Goal: Find specific page/section: Find specific page/section

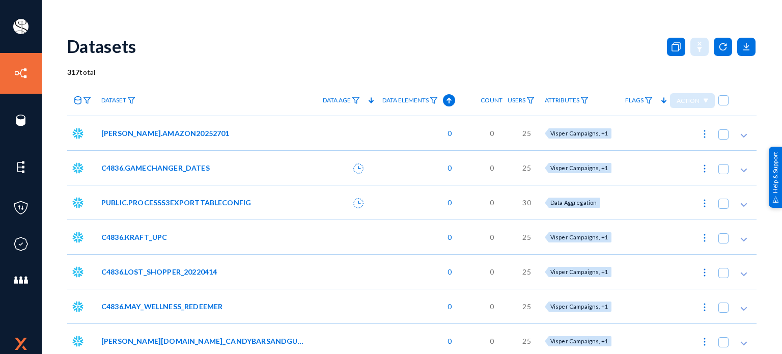
click at [43, 28] on link "birdzi" at bounding box center [44, 26] width 17 height 12
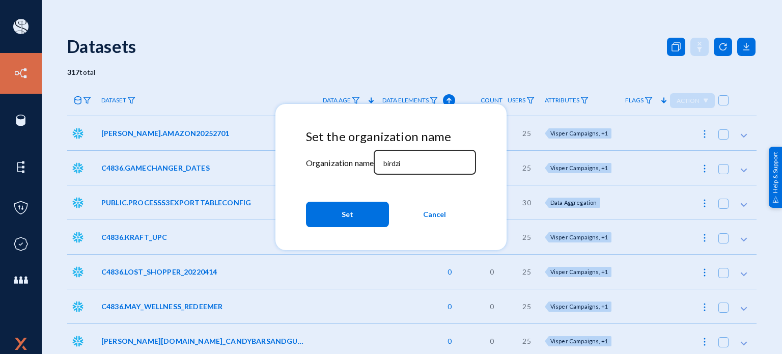
click at [448, 150] on div "birdzi" at bounding box center [425, 161] width 92 height 26
type input "hpone"
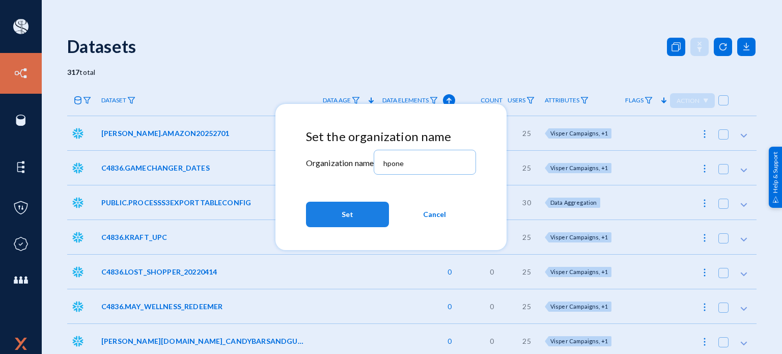
click at [359, 217] on button "Set" at bounding box center [347, 214] width 83 height 25
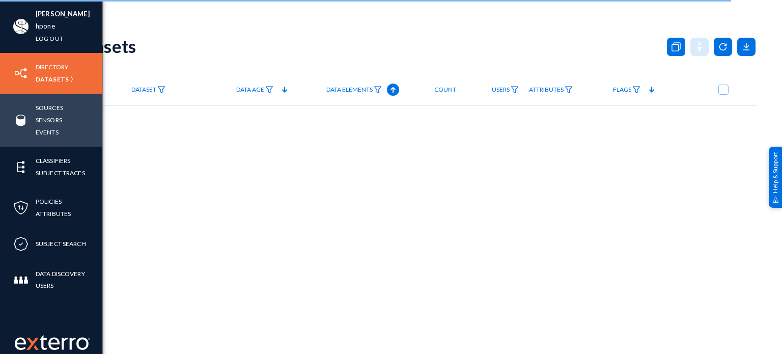
click at [55, 118] on link "Sensors" at bounding box center [49, 120] width 26 height 12
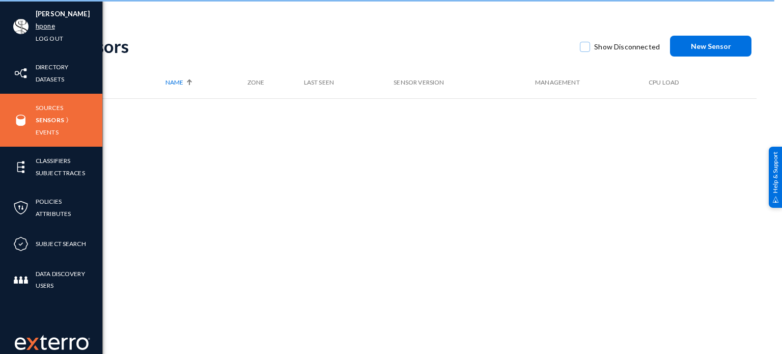
click at [49, 25] on link "hpone" at bounding box center [45, 26] width 19 height 12
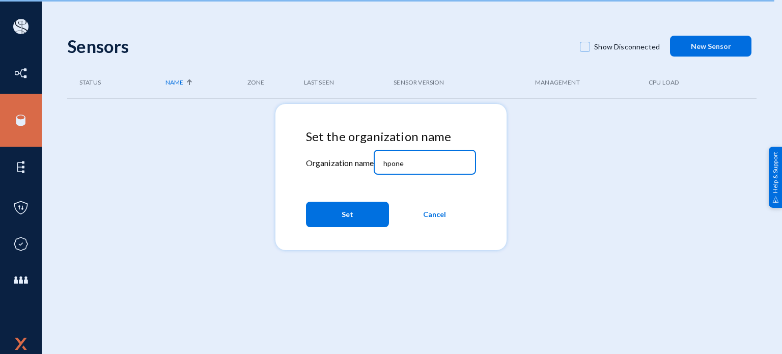
click at [431, 160] on input "hpone" at bounding box center [427, 163] width 88 height 9
paste input
type input "hpo"
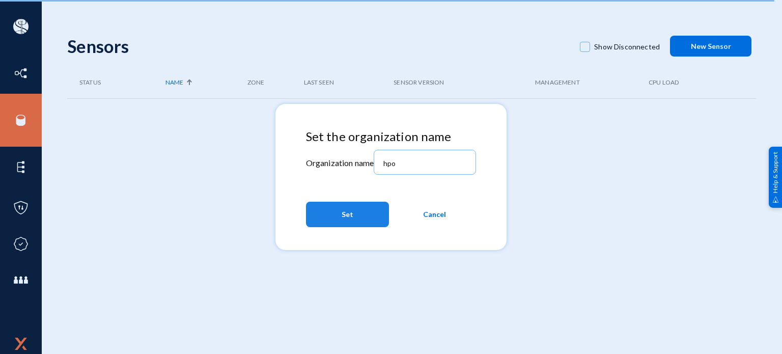
click at [337, 224] on button "Set" at bounding box center [347, 214] width 83 height 25
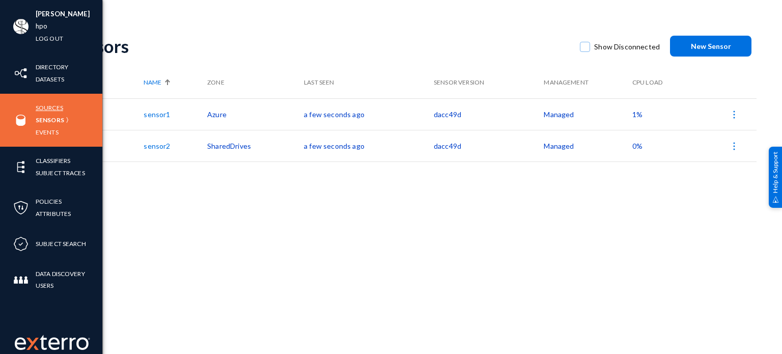
click at [47, 108] on link "Sources" at bounding box center [49, 108] width 27 height 12
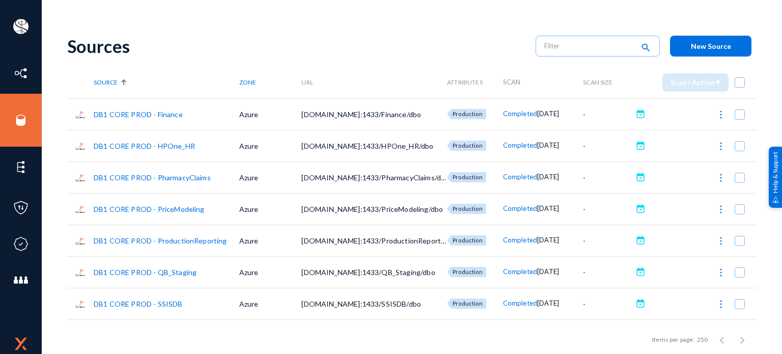
click at [170, 112] on link "DB1 CORE PROD - Finance" at bounding box center [138, 114] width 89 height 9
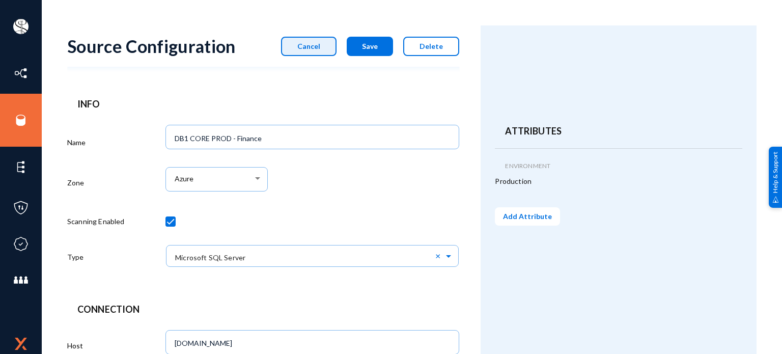
click at [320, 44] on span "Cancel" at bounding box center [308, 46] width 23 height 9
